Goal: Browse casually: Explore the website without a specific task or goal

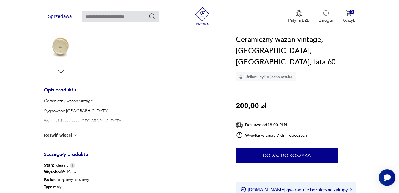
scroll to position [208, 0]
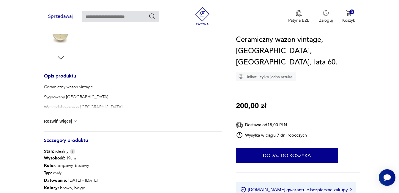
click at [59, 118] on button "Rozwiń więcej" at bounding box center [61, 121] width 34 height 6
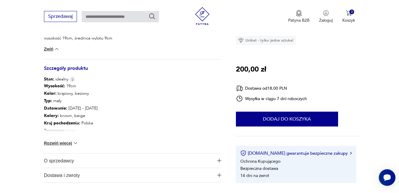
scroll to position [327, 0]
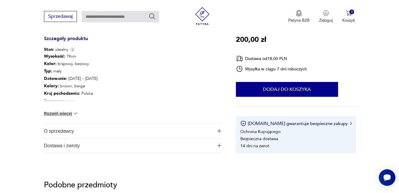
click at [60, 132] on span "O sprzedawcy" at bounding box center [129, 131] width 170 height 14
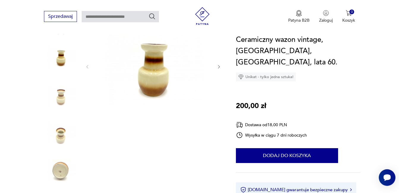
scroll to position [59, 0]
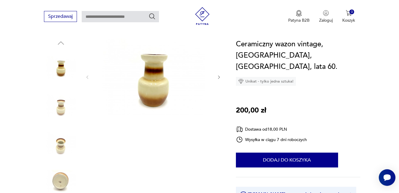
click at [216, 77] on div at bounding box center [153, 77] width 137 height 77
click at [218, 77] on icon "button" at bounding box center [218, 77] width 5 height 5
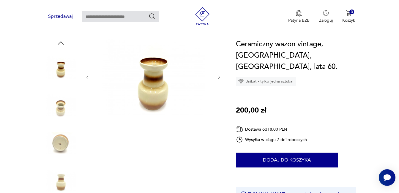
click at [218, 77] on icon "button" at bounding box center [218, 77] width 5 height 5
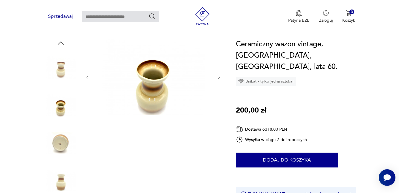
click at [218, 77] on icon "button" at bounding box center [218, 77] width 5 height 5
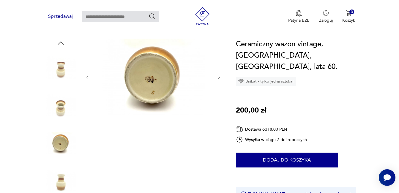
click at [218, 77] on icon "button" at bounding box center [218, 77] width 5 height 5
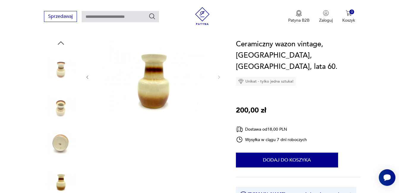
scroll to position [0, 0]
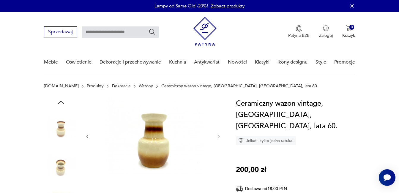
click at [340, 129] on div "Ceramiczny wazon vintage, [GEOGRAPHIC_DATA], [GEOGRAPHIC_DATA], lata 60. Unikat…" at bounding box center [298, 121] width 124 height 47
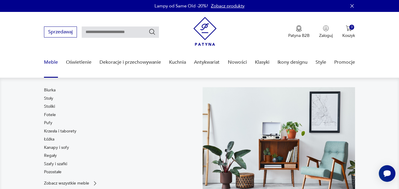
click at [262, 61] on link "Klasyki" at bounding box center [262, 62] width 15 height 23
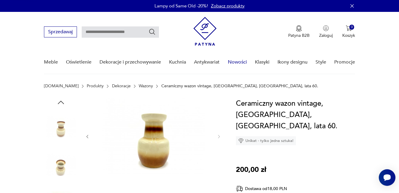
click at [235, 62] on link "Nowości" at bounding box center [237, 62] width 19 height 23
click at [239, 62] on link "Nowości" at bounding box center [237, 62] width 19 height 23
